Goal: Task Accomplishment & Management: Manage account settings

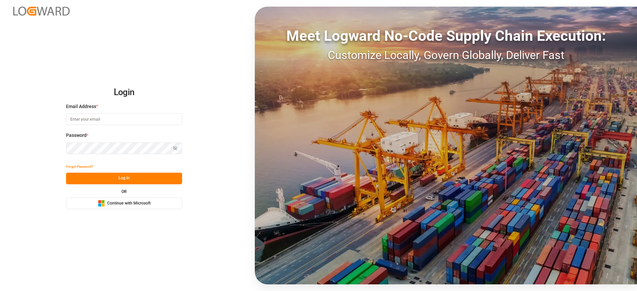
click at [168, 117] on input at bounding box center [124, 119] width 116 height 12
click at [0, 291] on com-1password-button at bounding box center [0, 291] width 0 height 0
type input "[PERSON_NAME][EMAIL_ADDRESS][DOMAIN_NAME]"
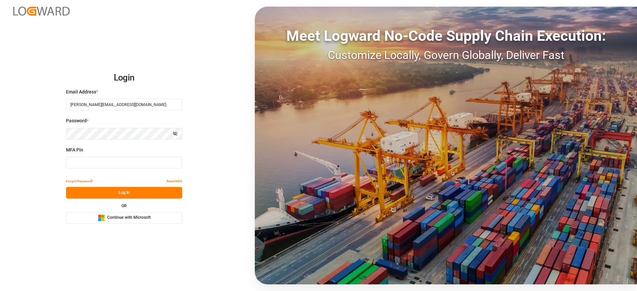
type input "285351"
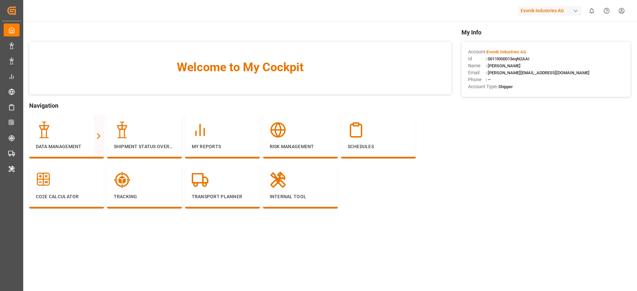
click at [552, 10] on div "Evonik Industries AG" at bounding box center [550, 11] width 64 height 10
type input "lodec"
click at [550, 50] on div "LA LODEC Asia LODECAsi-5PDP" at bounding box center [551, 44] width 113 height 15
